Goal: Information Seeking & Learning: Learn about a topic

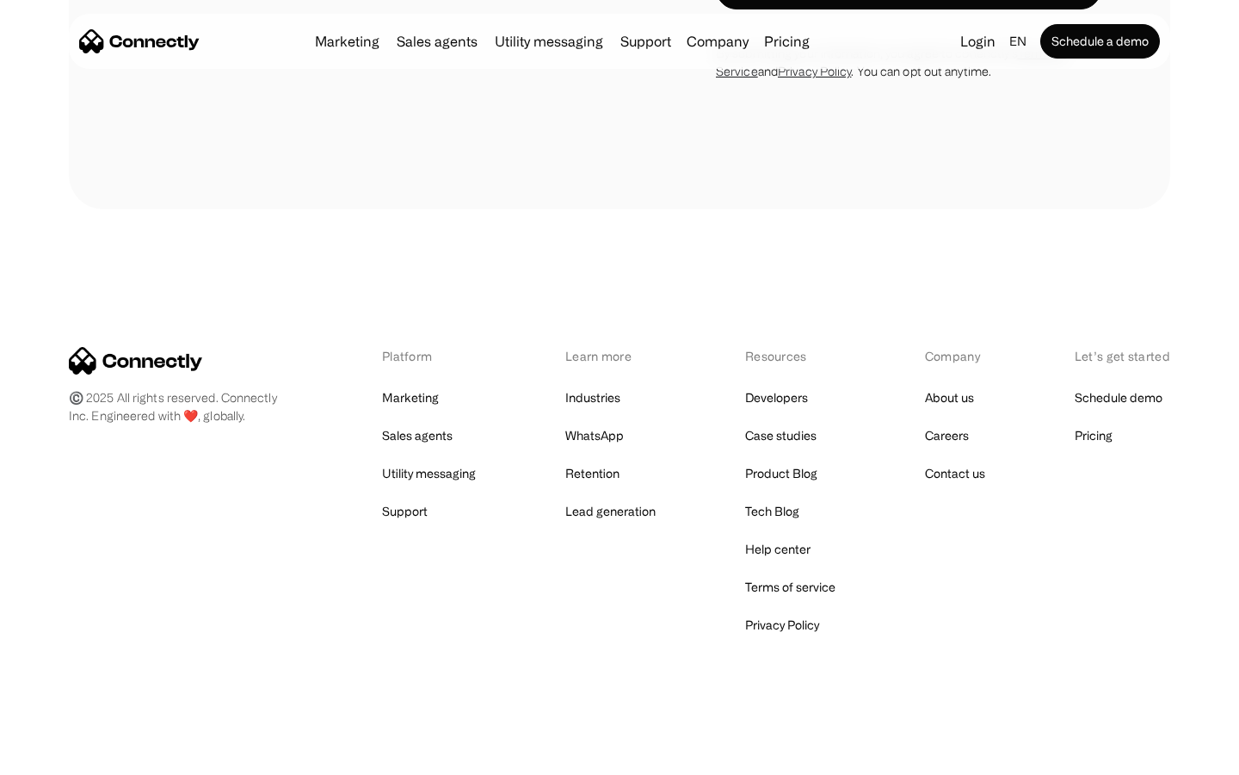
scroll to position [5591, 0]
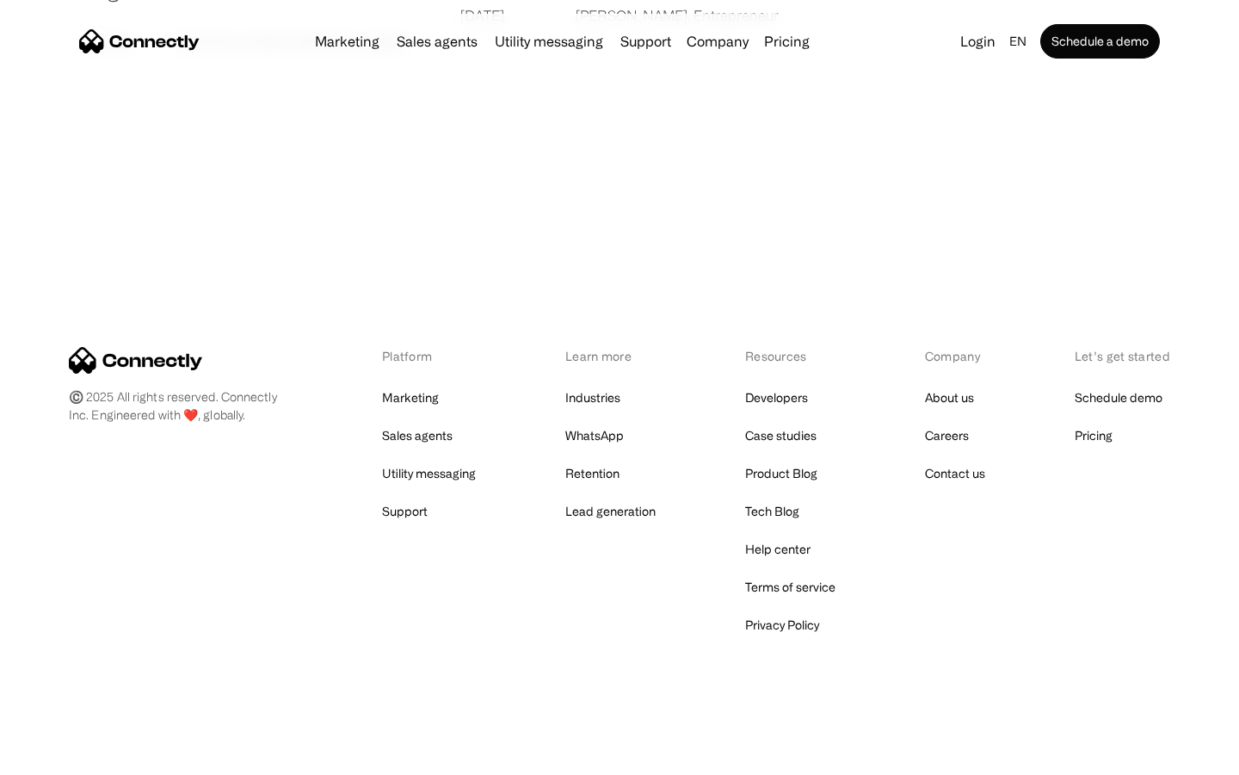
scroll to position [3307, 0]
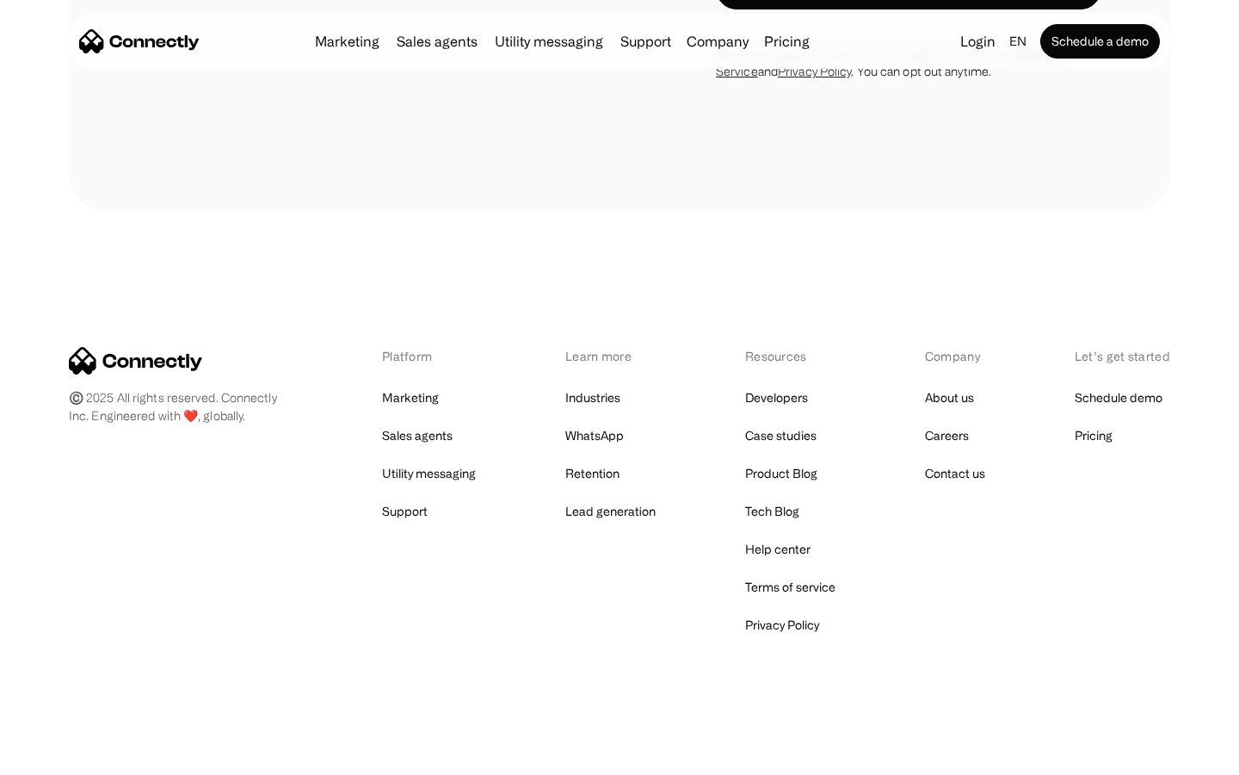
scroll to position [5257, 0]
